Goal: Entertainment & Leisure: Consume media (video, audio)

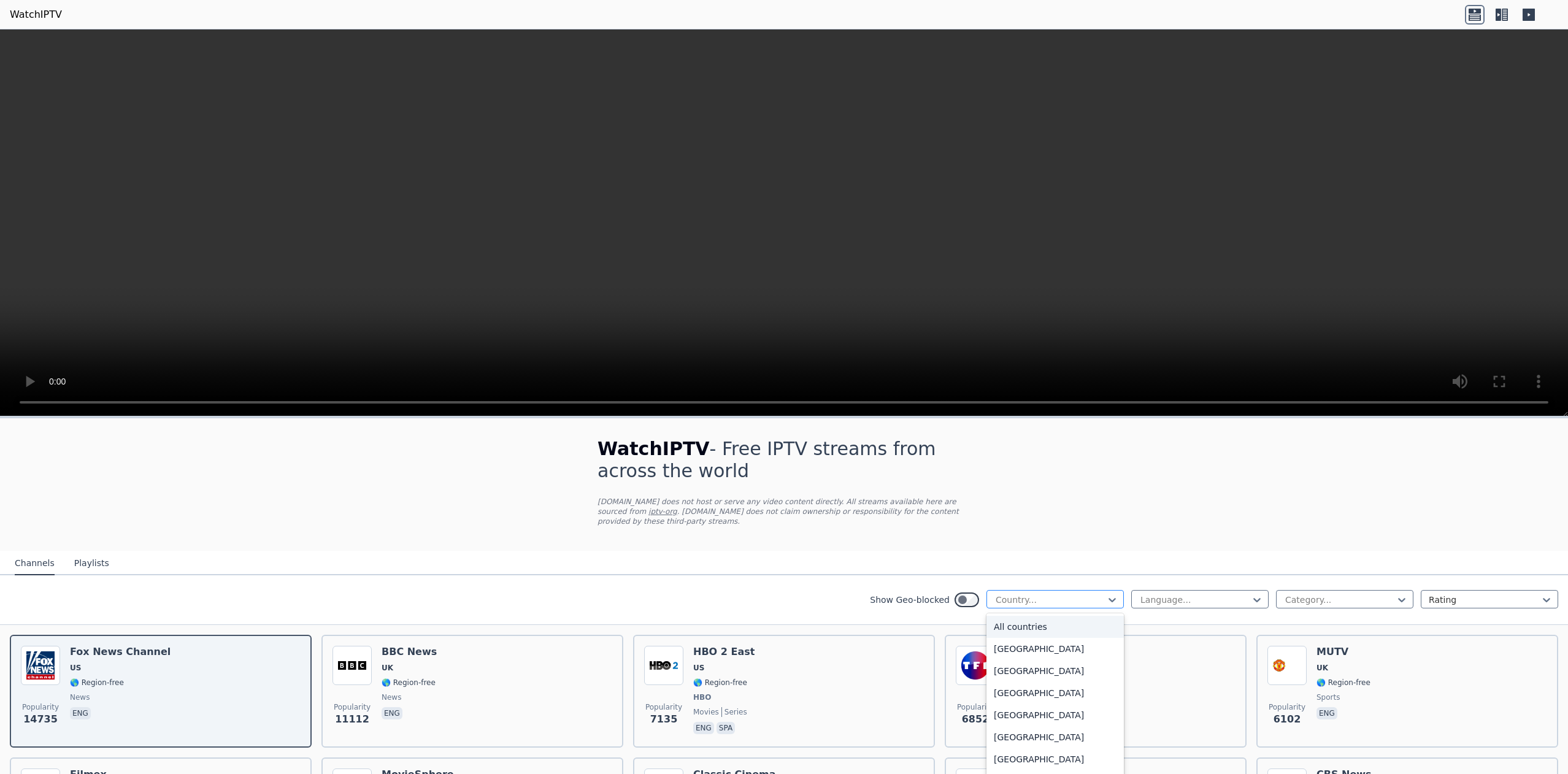
click at [1091, 594] on div at bounding box center [1050, 600] width 112 height 12
click at [1056, 621] on div "[GEOGRAPHIC_DATA]" at bounding box center [1055, 631] width 138 height 22
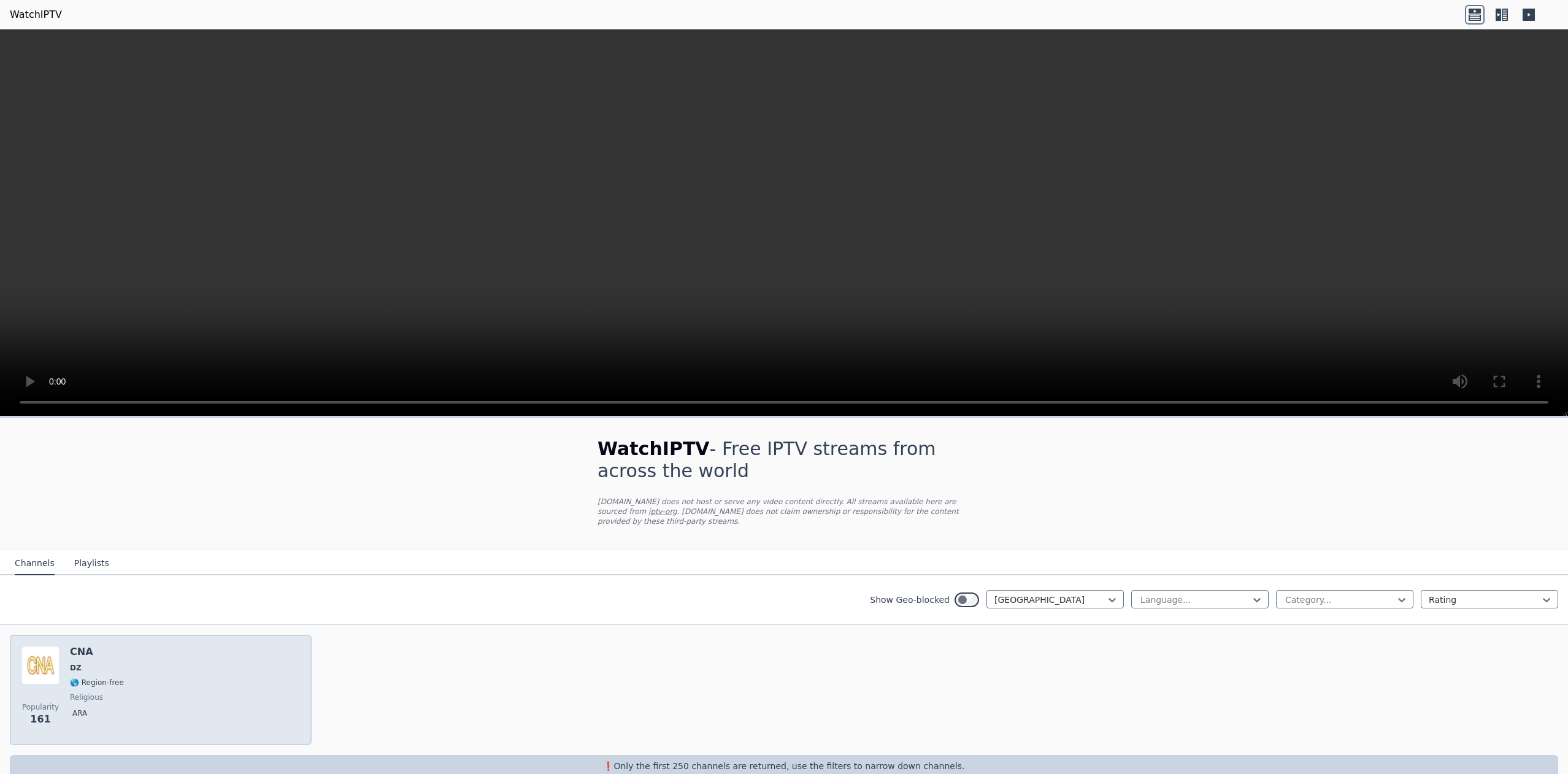
click at [237, 660] on div "Popularity 161 CNA DZ 🌎 Region-free religious ara" at bounding box center [161, 689] width 280 height 88
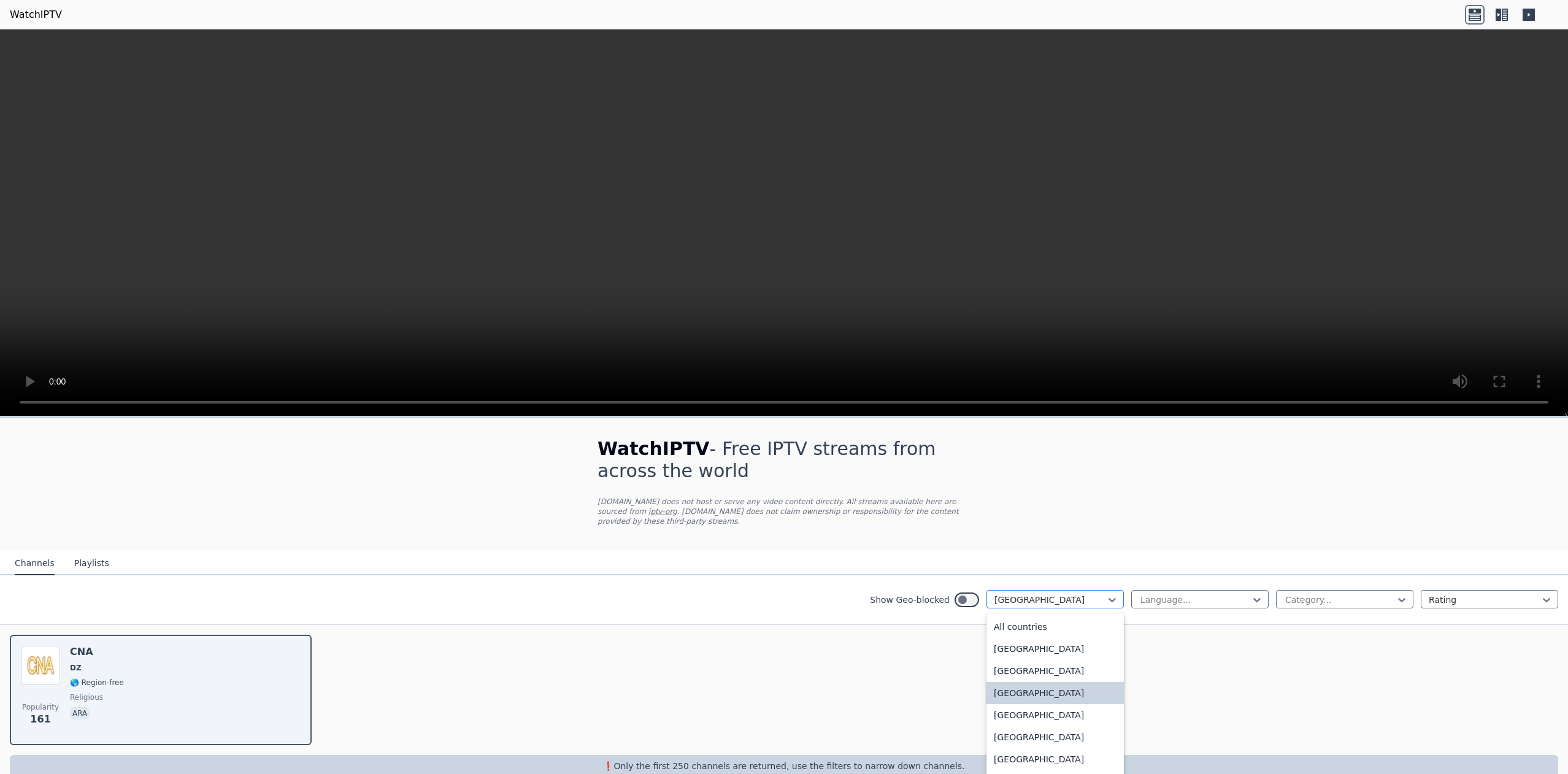
click at [1003, 594] on div at bounding box center [1050, 600] width 112 height 12
type input "***"
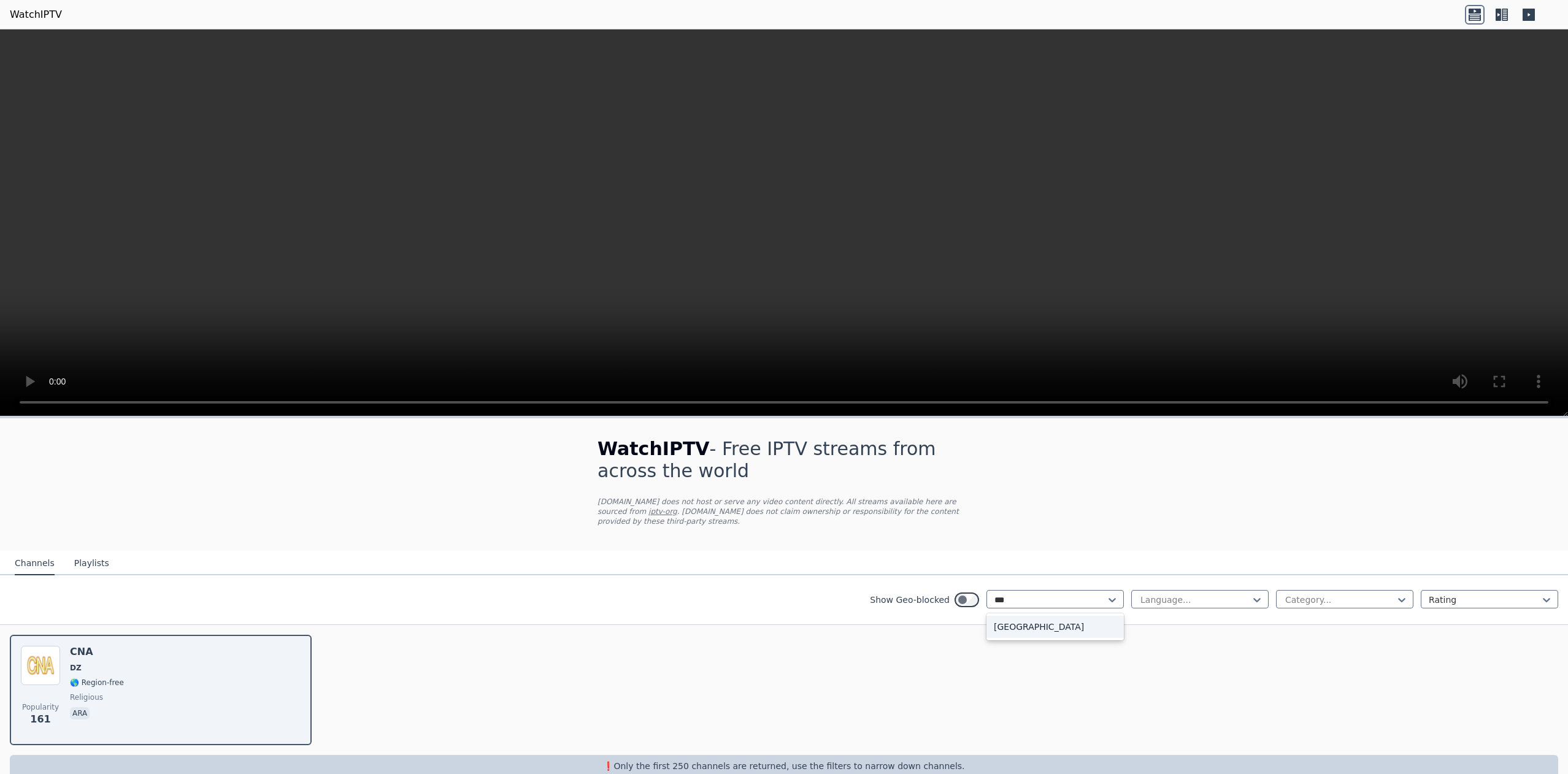
click at [1057, 624] on div "[GEOGRAPHIC_DATA]" at bounding box center [1055, 626] width 138 height 22
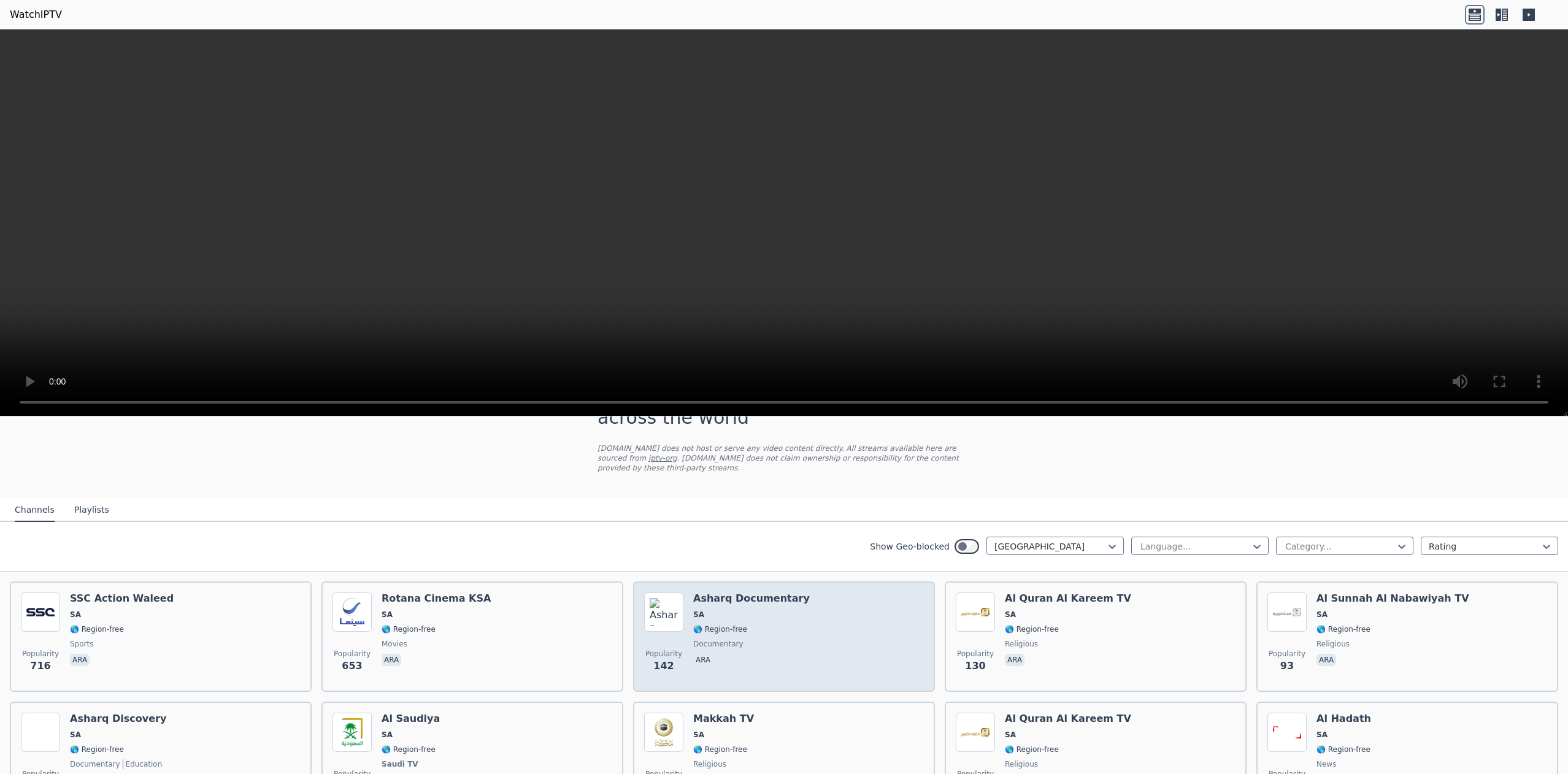
scroll to position [61, 0]
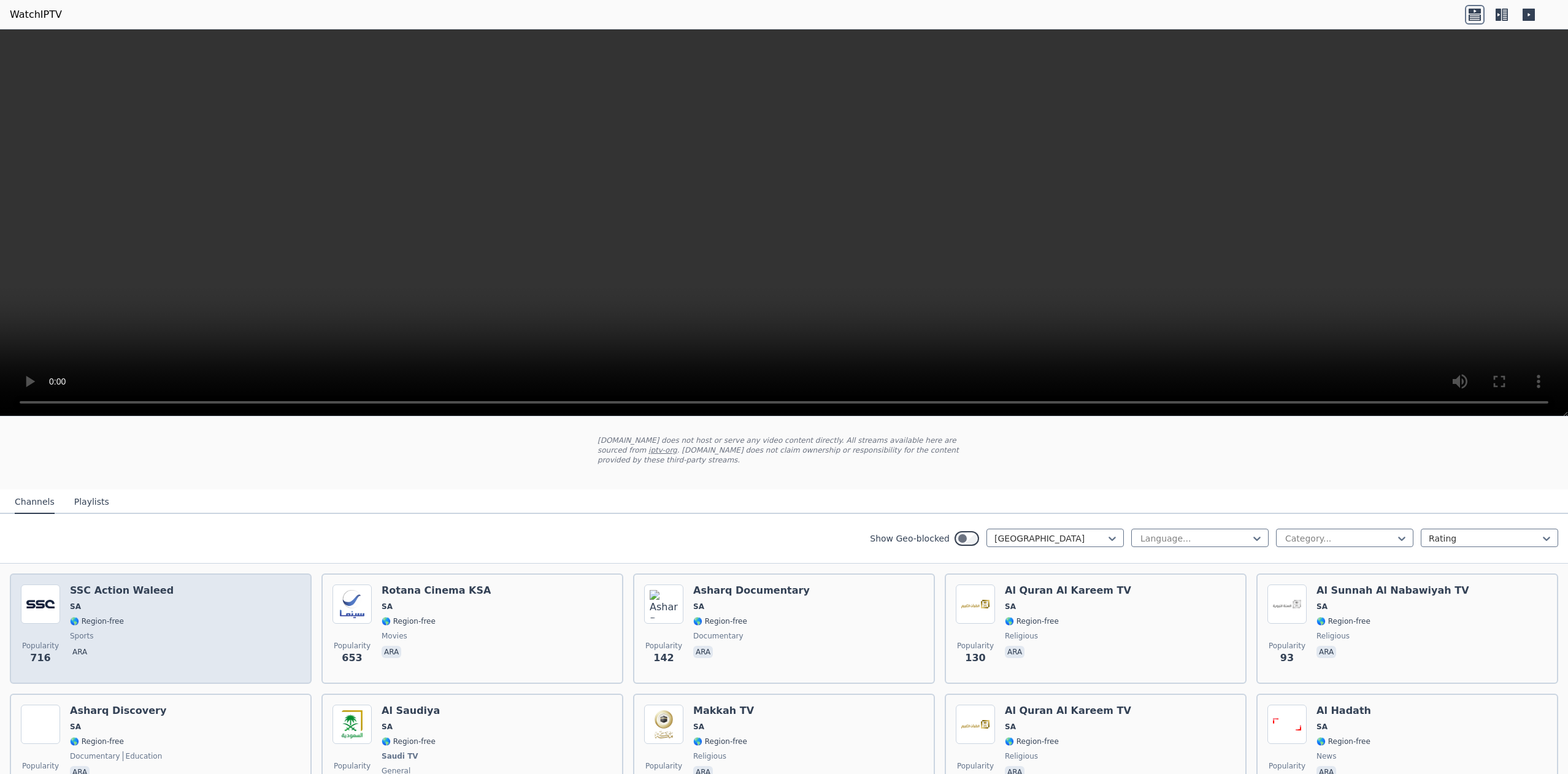
click at [158, 607] on div "Popularity 716 SSC Action Waleed SA 🌎 Region-free sports ara" at bounding box center [161, 629] width 280 height 88
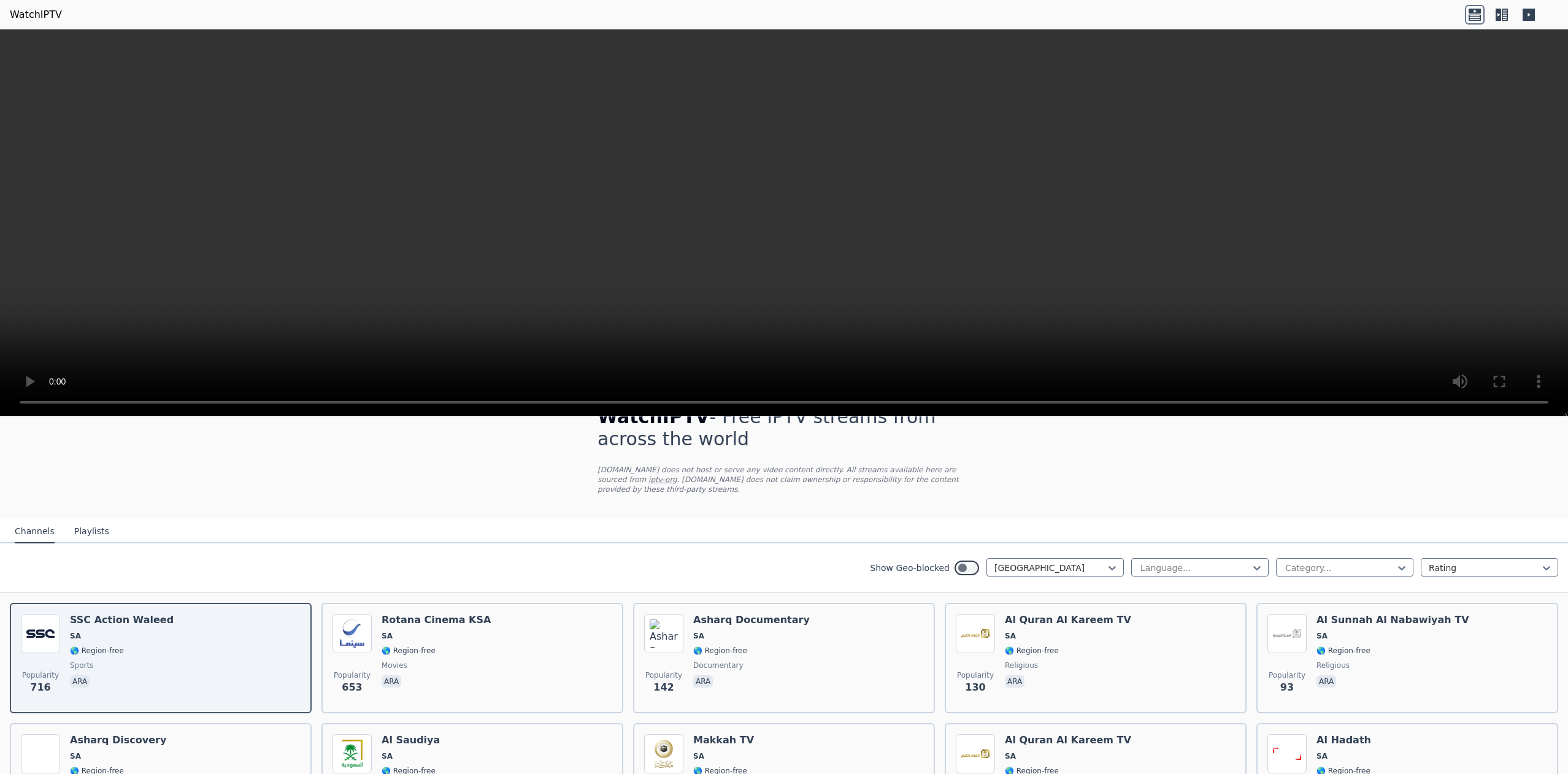
scroll to position [0, 0]
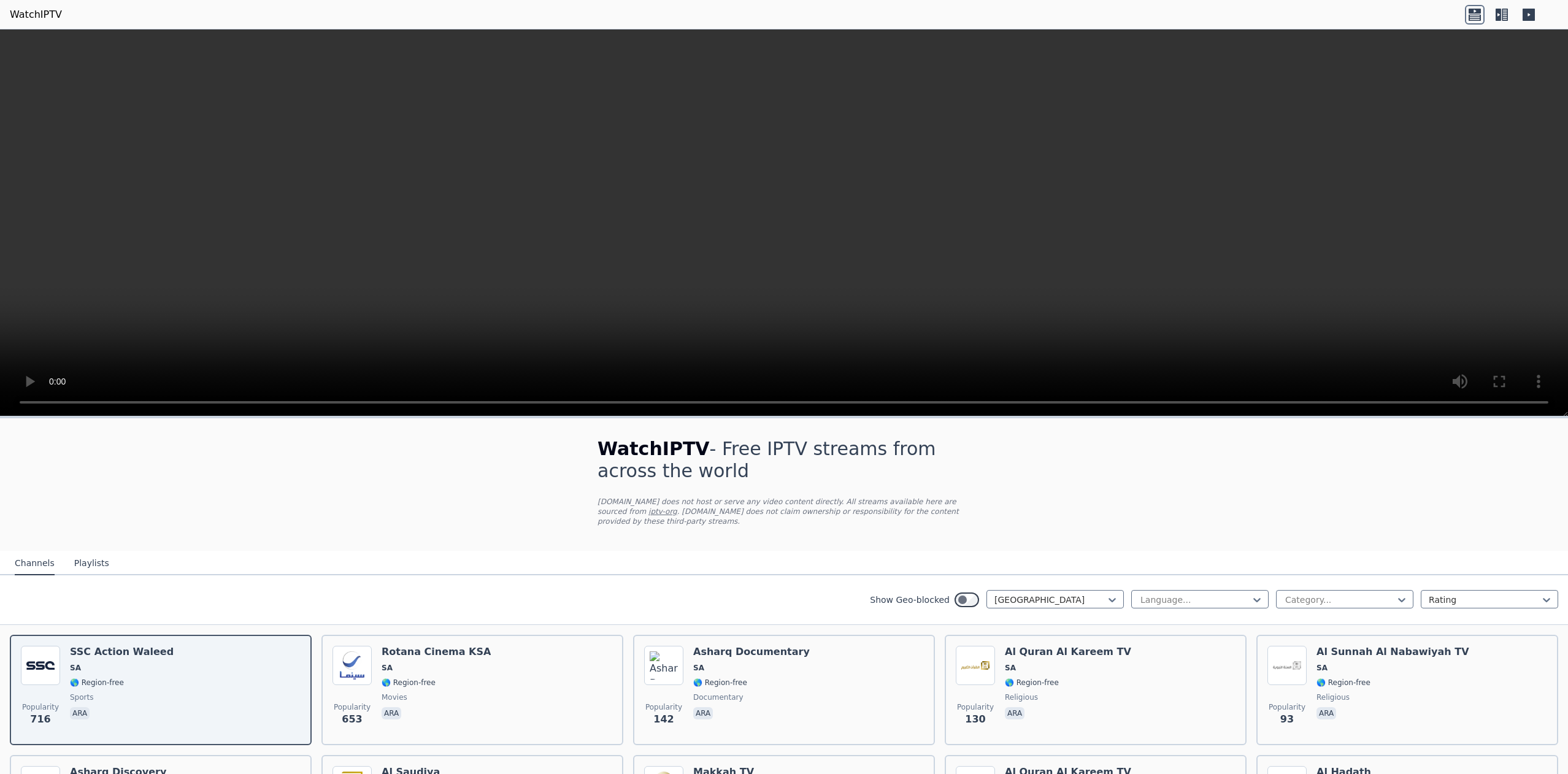
drag, startPoint x: 579, startPoint y: 450, endPoint x: 646, endPoint y: 477, distance: 72.2
click at [646, 477] on div "WatchIPTV - Free IPTV streams from across the world [DOMAIN_NAME] does not host…" at bounding box center [784, 484] width 412 height 133
click at [646, 477] on h1 "WatchIPTV - Free IPTV streams from across the world" at bounding box center [784, 460] width 373 height 44
drag, startPoint x: 598, startPoint y: 467, endPoint x: 566, endPoint y: 451, distance: 35.8
